Goal: Find specific page/section: Find specific page/section

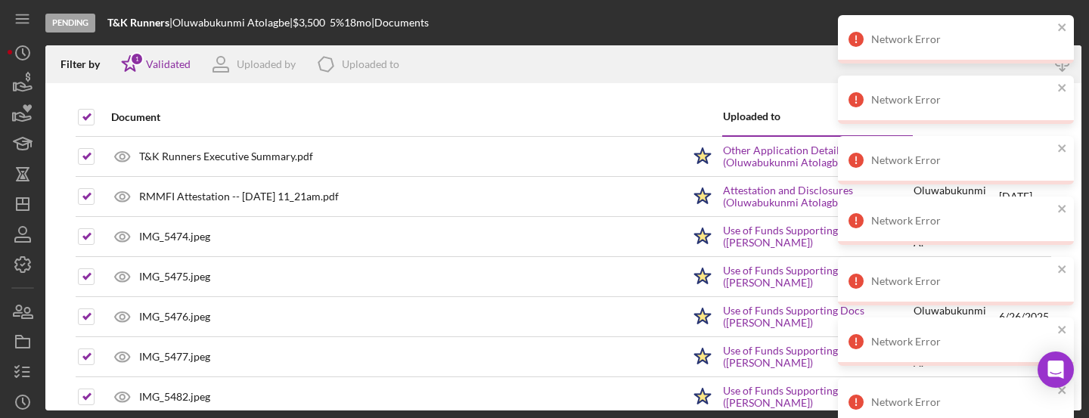
scroll to position [98, 0]
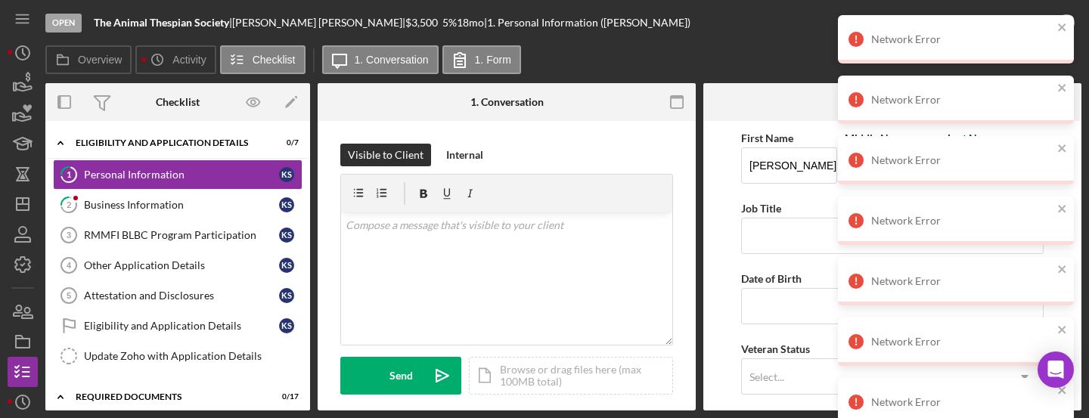
scroll to position [720, 0]
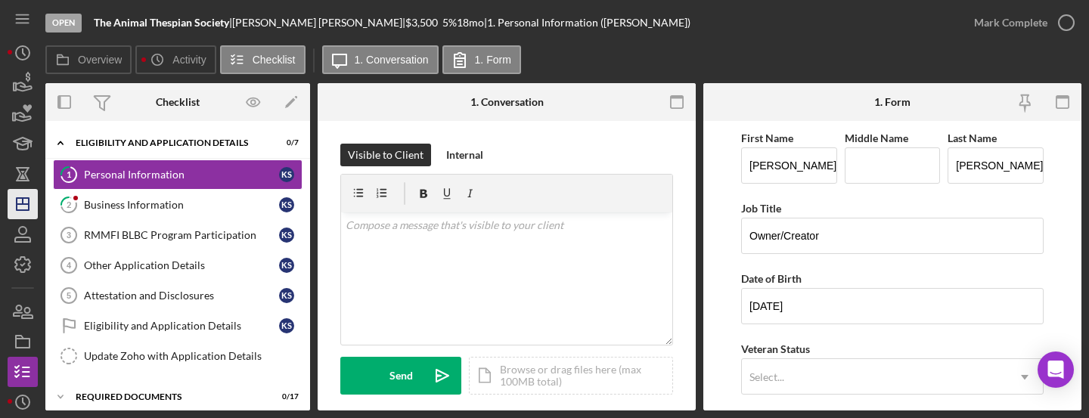
click at [17, 207] on icon "Icon/Dashboard" at bounding box center [23, 204] width 38 height 38
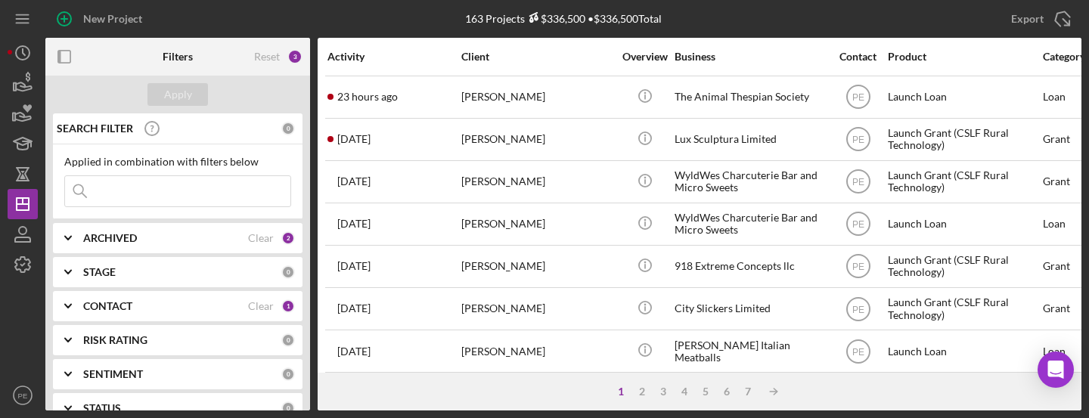
click at [123, 194] on input at bounding box center [177, 191] width 225 height 30
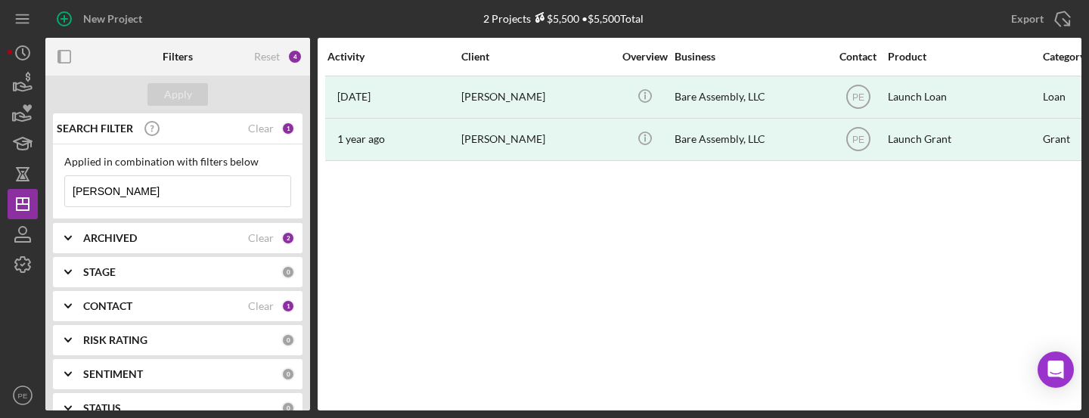
type input "stacey"
click at [86, 237] on icon "Icon/Expander" at bounding box center [68, 238] width 38 height 38
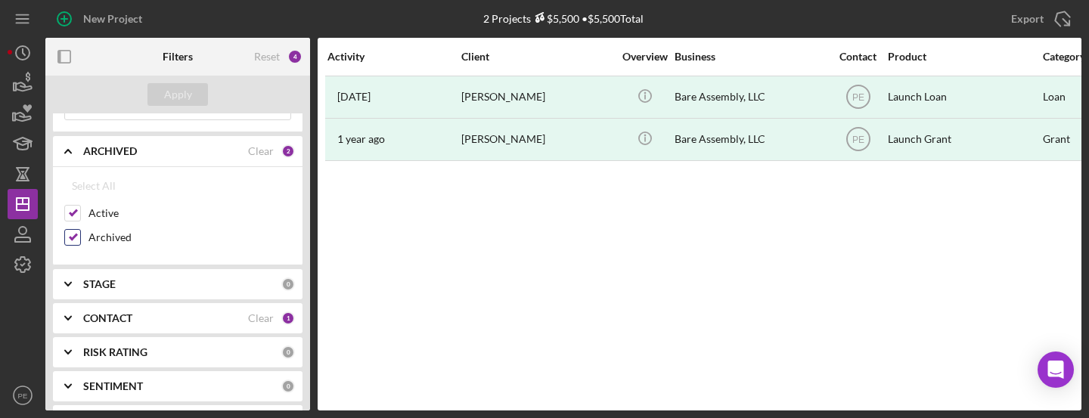
scroll to position [85, 0]
